Goal: Book appointment/travel/reservation

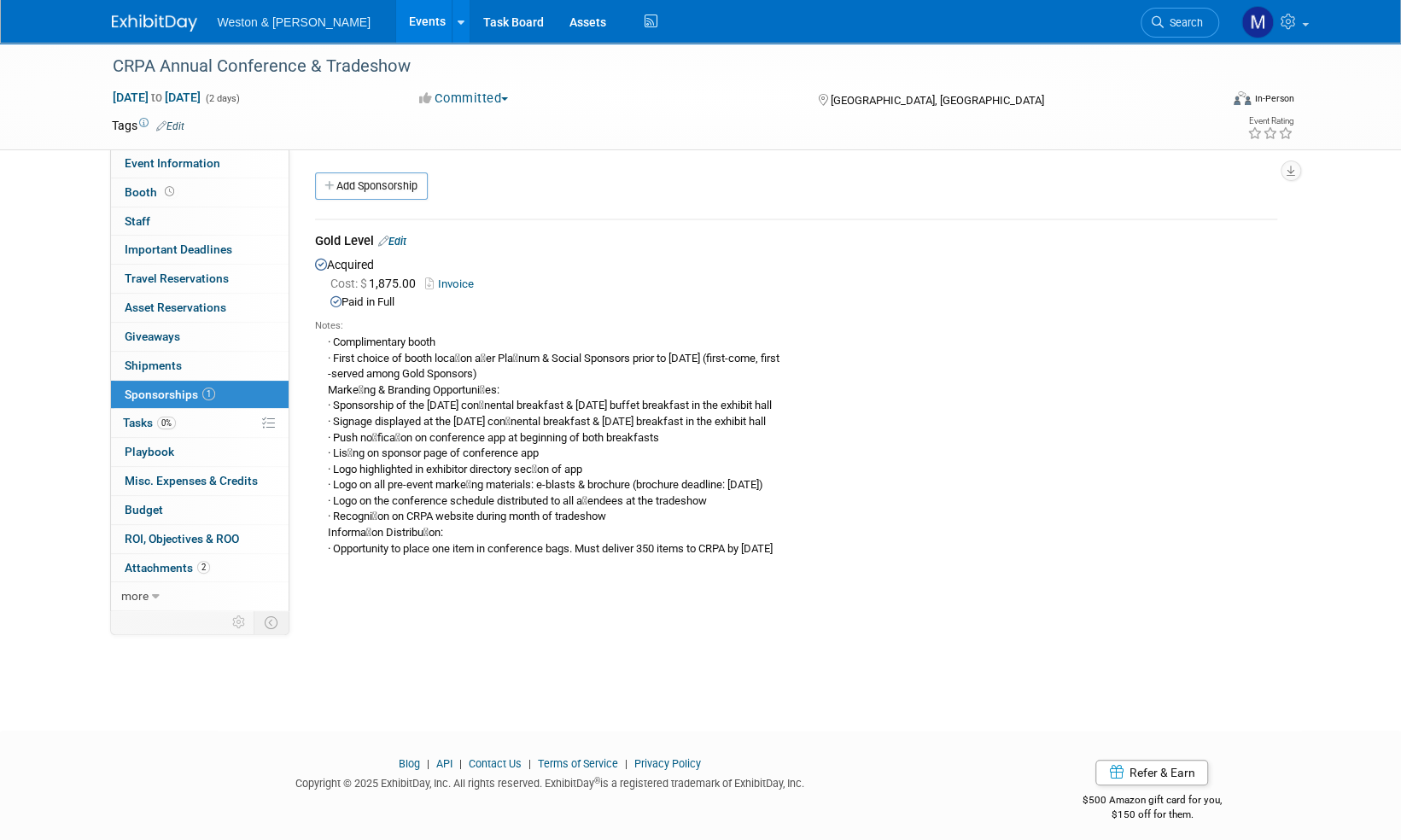
click at [146, 27] on img at bounding box center [155, 23] width 86 height 17
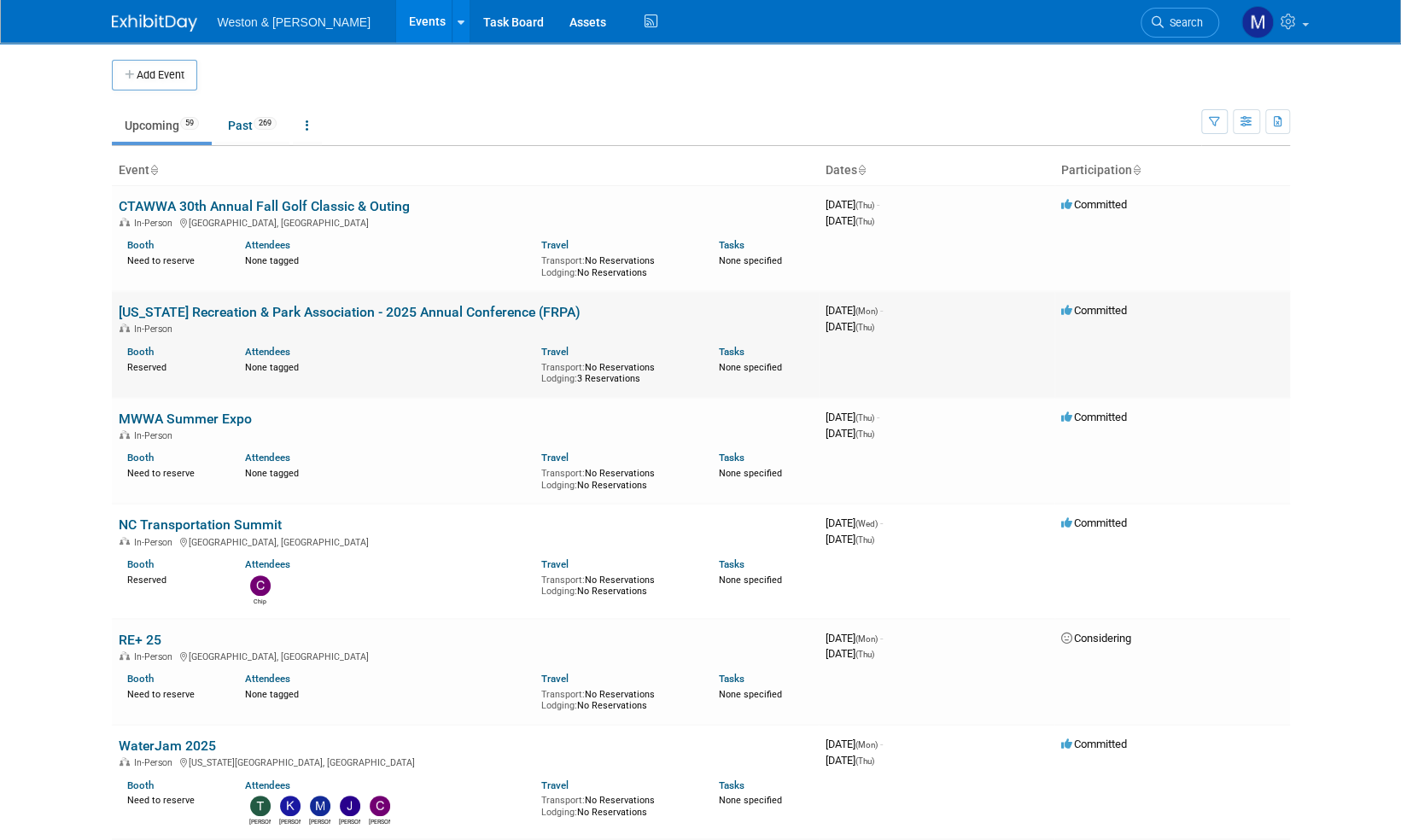
click at [330, 313] on link "[US_STATE] Recreation & Park Association - 2025 Annual Conference (FRPA)" at bounding box center [349, 312] width 462 height 16
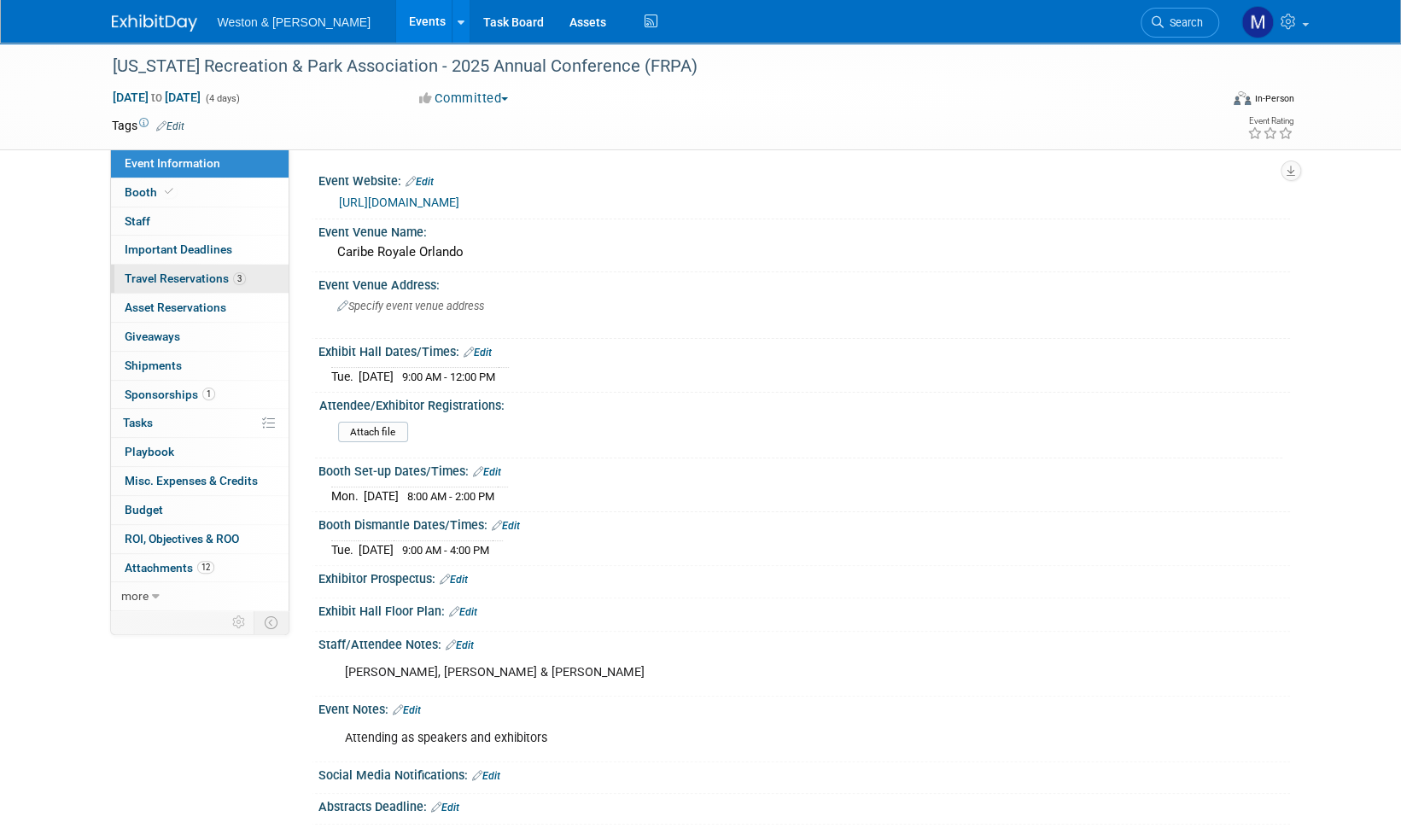
click at [190, 275] on span "Travel Reservations 3" at bounding box center [185, 278] width 121 height 13
